Goal: Entertainment & Leisure: Consume media (video, audio)

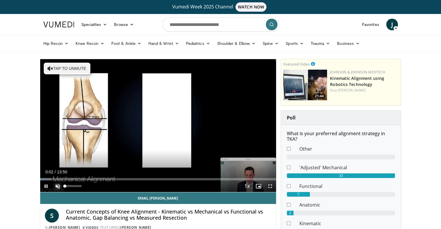
click at [58, 184] on span "Video Player" at bounding box center [58, 186] width 12 height 12
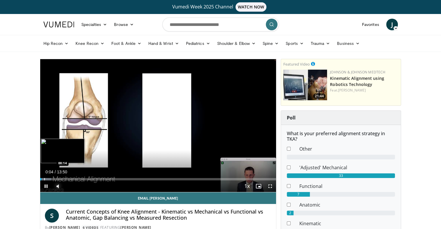
click at [43, 179] on div "Loaded : 4.80% 00:04 00:14" at bounding box center [158, 179] width 236 height 2
click at [46, 179] on div "Progress Bar" at bounding box center [45, 179] width 1 height 2
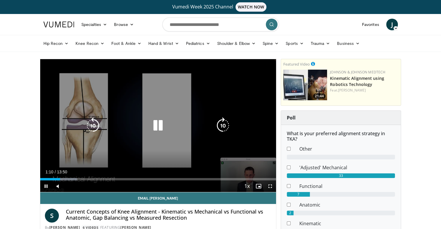
click at [155, 124] on icon "Video Player" at bounding box center [158, 125] width 16 height 16
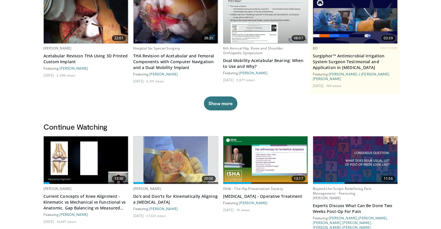
scroll to position [87, 0]
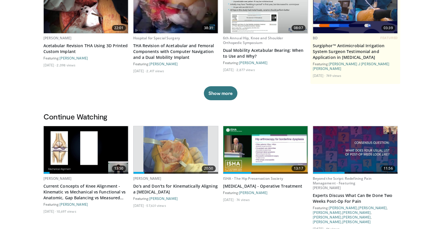
click at [99, 160] on img at bounding box center [86, 149] width 84 height 47
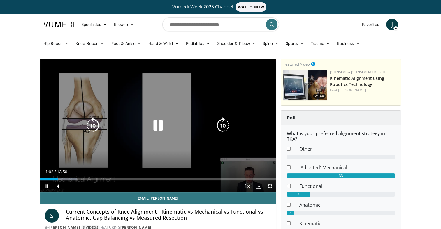
click at [160, 126] on icon "Video Player" at bounding box center [158, 125] width 16 height 16
